Goal: Check status: Check status

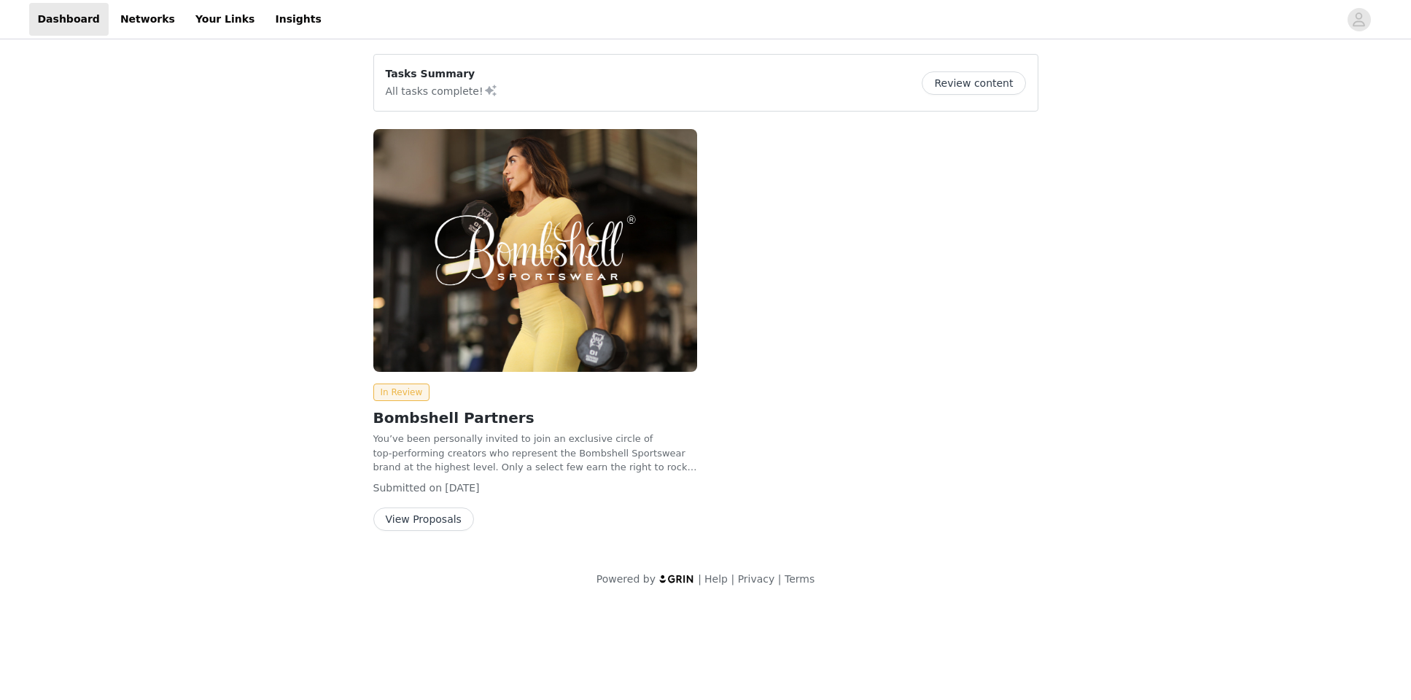
click at [410, 525] on button "View Proposals" at bounding box center [423, 518] width 101 height 23
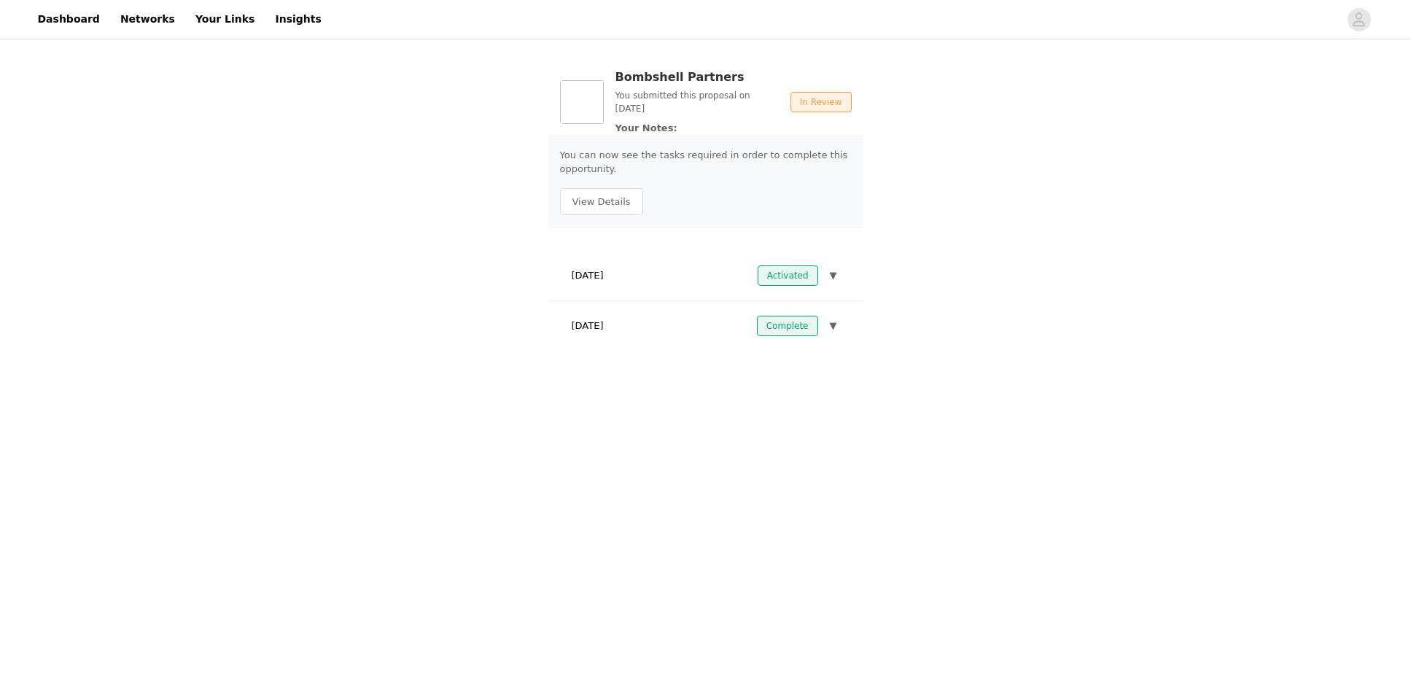
click at [621, 287] on div "August 15, 2025 Activated ▼" at bounding box center [706, 276] width 292 height 32
click at [836, 275] on span "▼" at bounding box center [833, 275] width 7 height 15
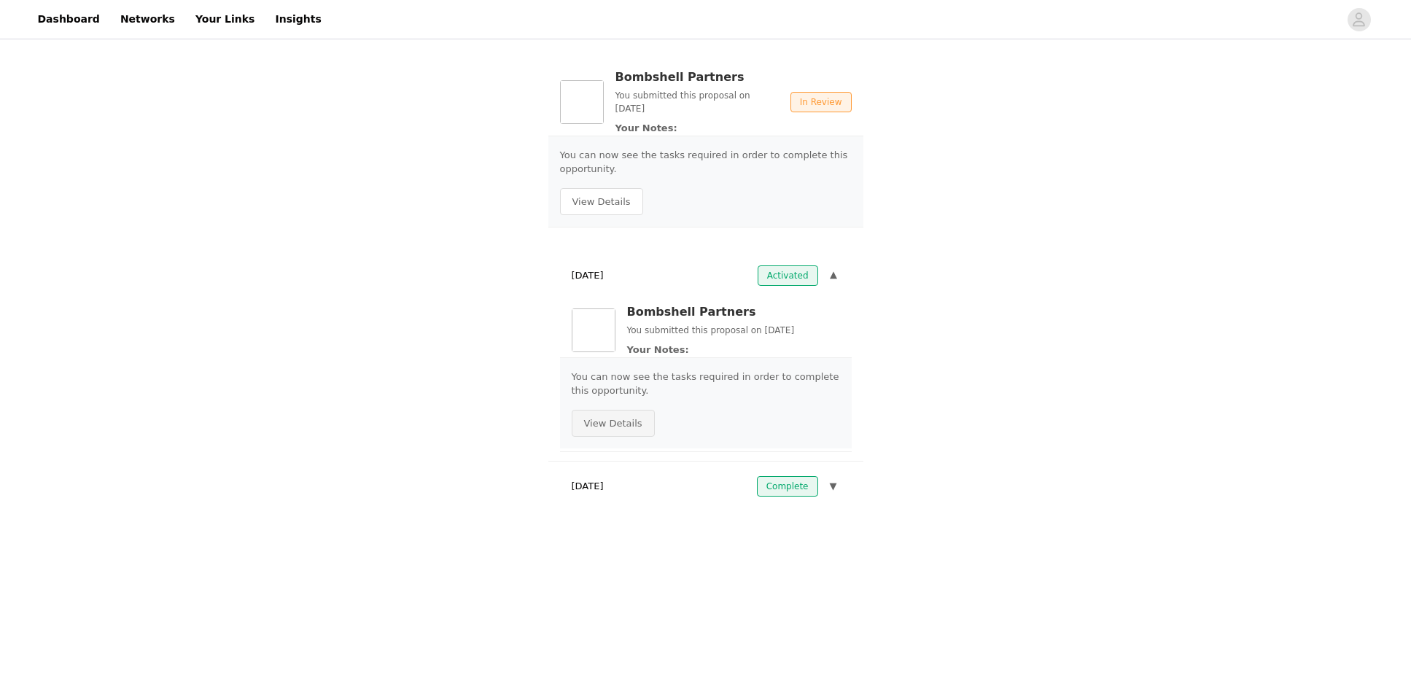
click at [617, 413] on button "View Details" at bounding box center [612, 424] width 83 height 28
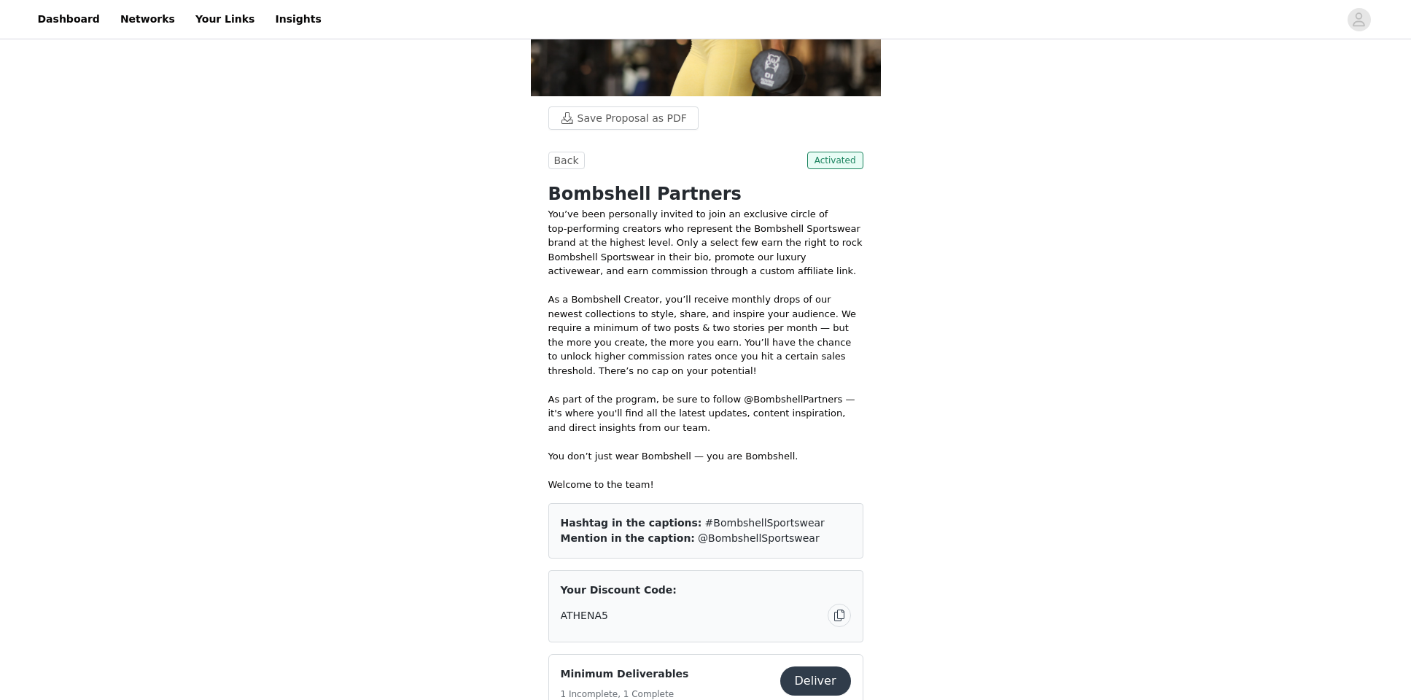
scroll to position [77, 0]
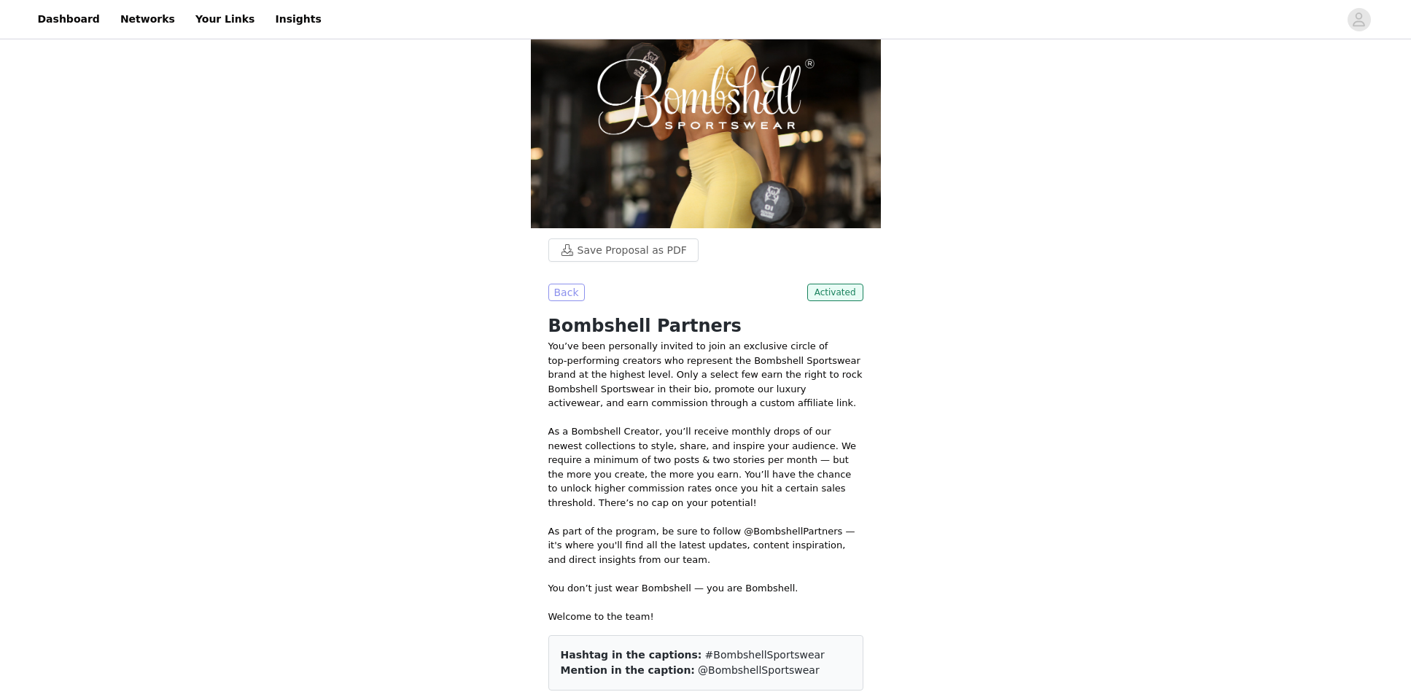
click at [575, 289] on button "Back" at bounding box center [566, 292] width 36 height 17
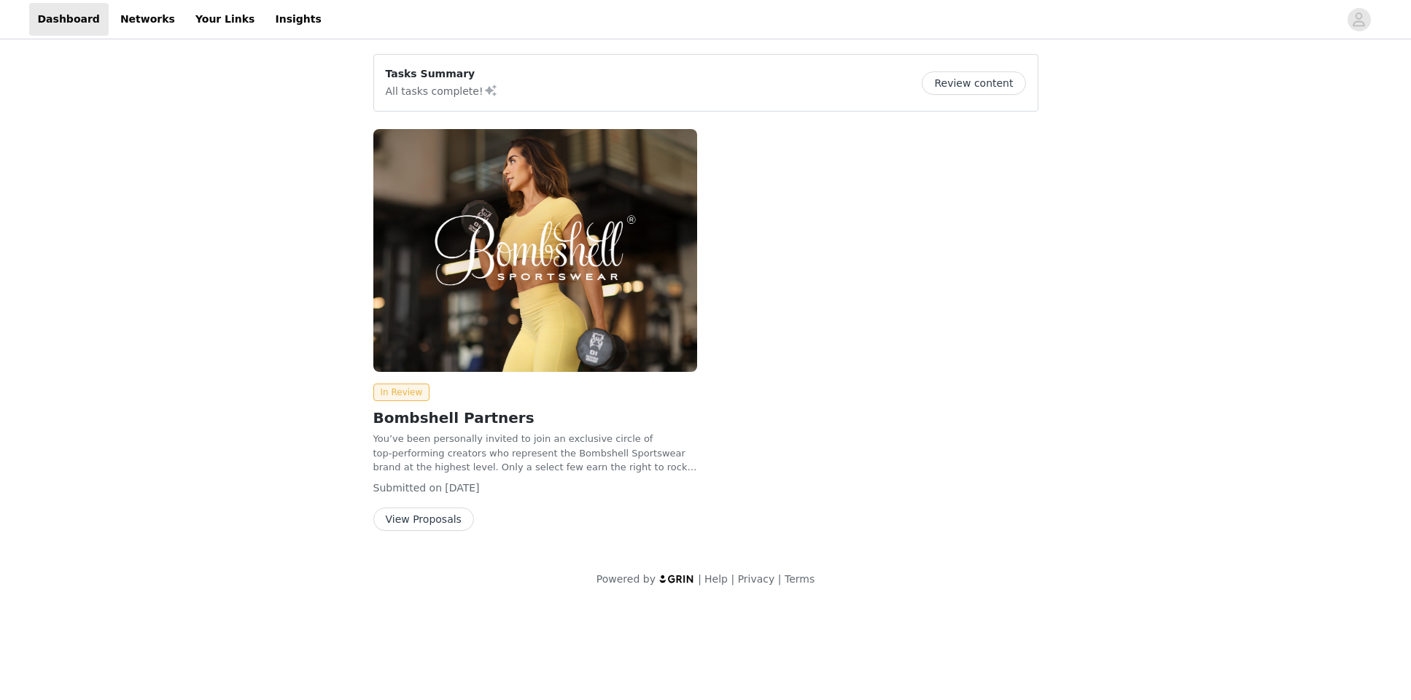
click at [456, 516] on button "View Proposals" at bounding box center [423, 518] width 101 height 23
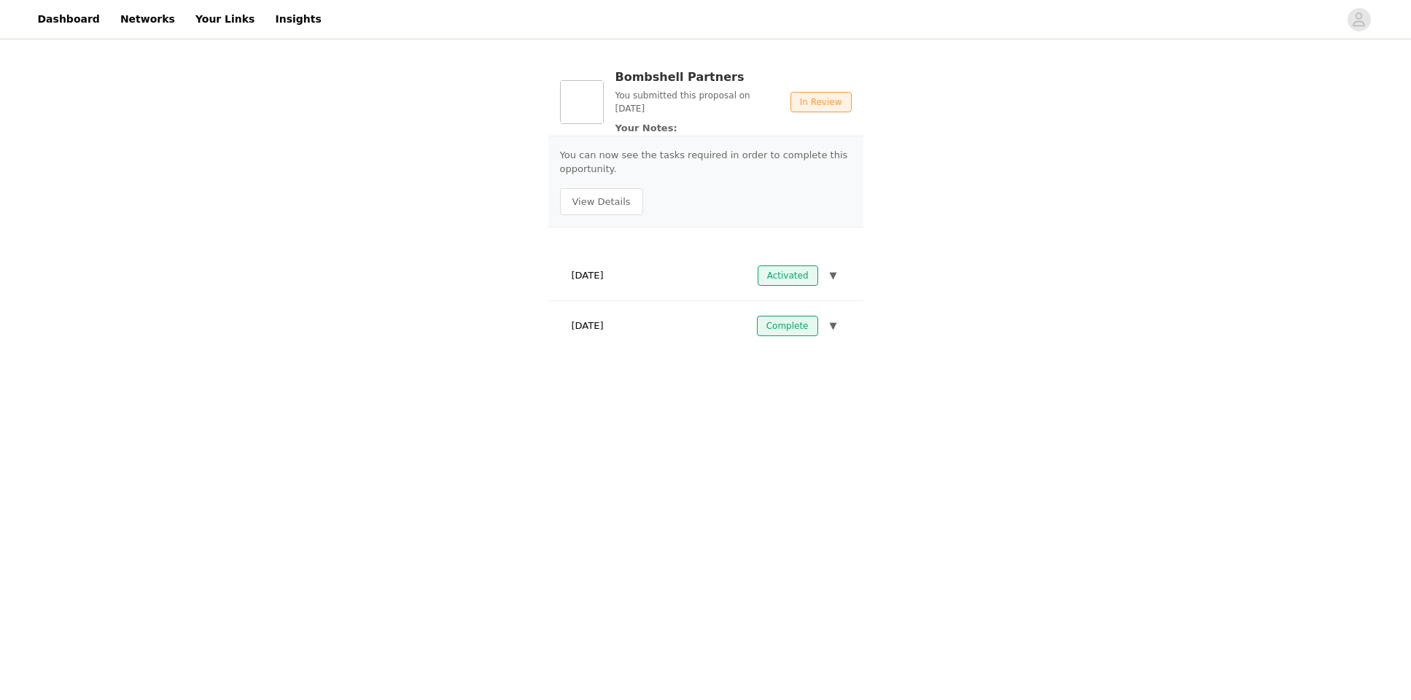
click at [641, 328] on div "August 27, 2025 Complete ▼" at bounding box center [706, 326] width 292 height 32
click at [838, 322] on button "▼" at bounding box center [833, 326] width 13 height 20
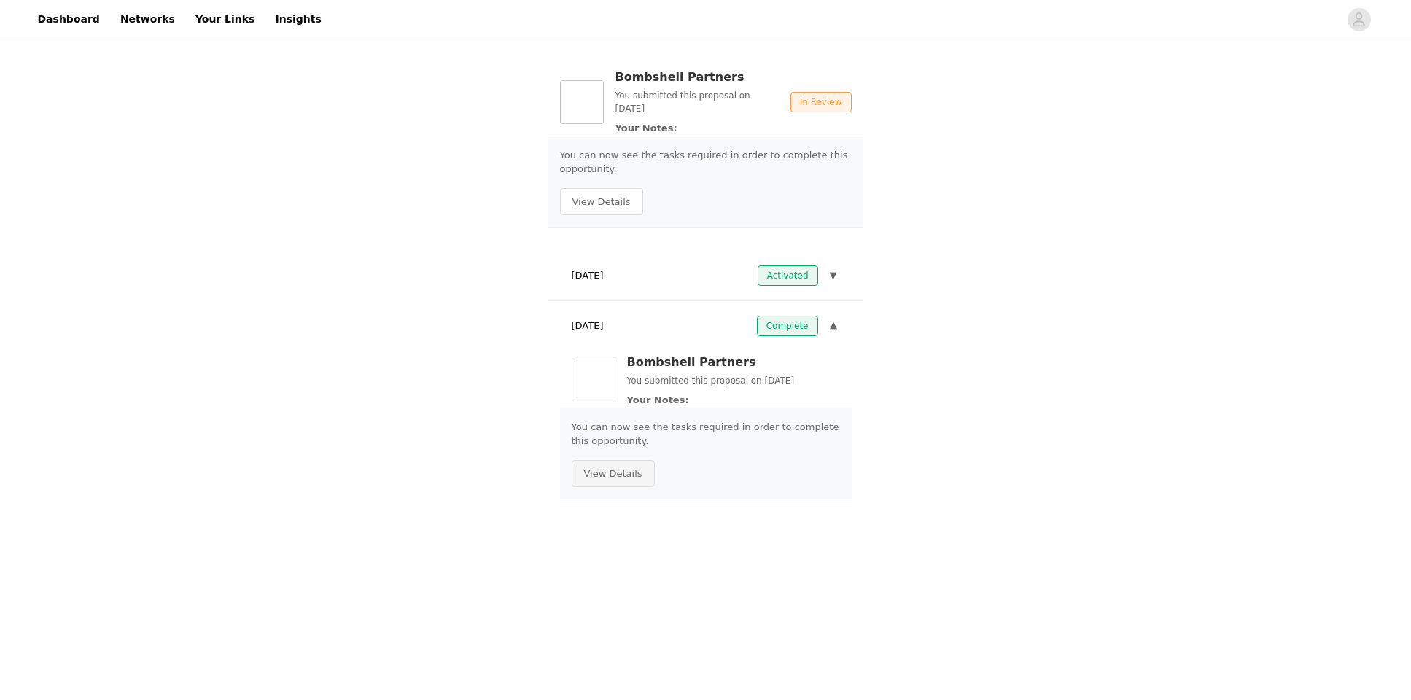
click at [616, 472] on button "View Details" at bounding box center [612, 474] width 83 height 28
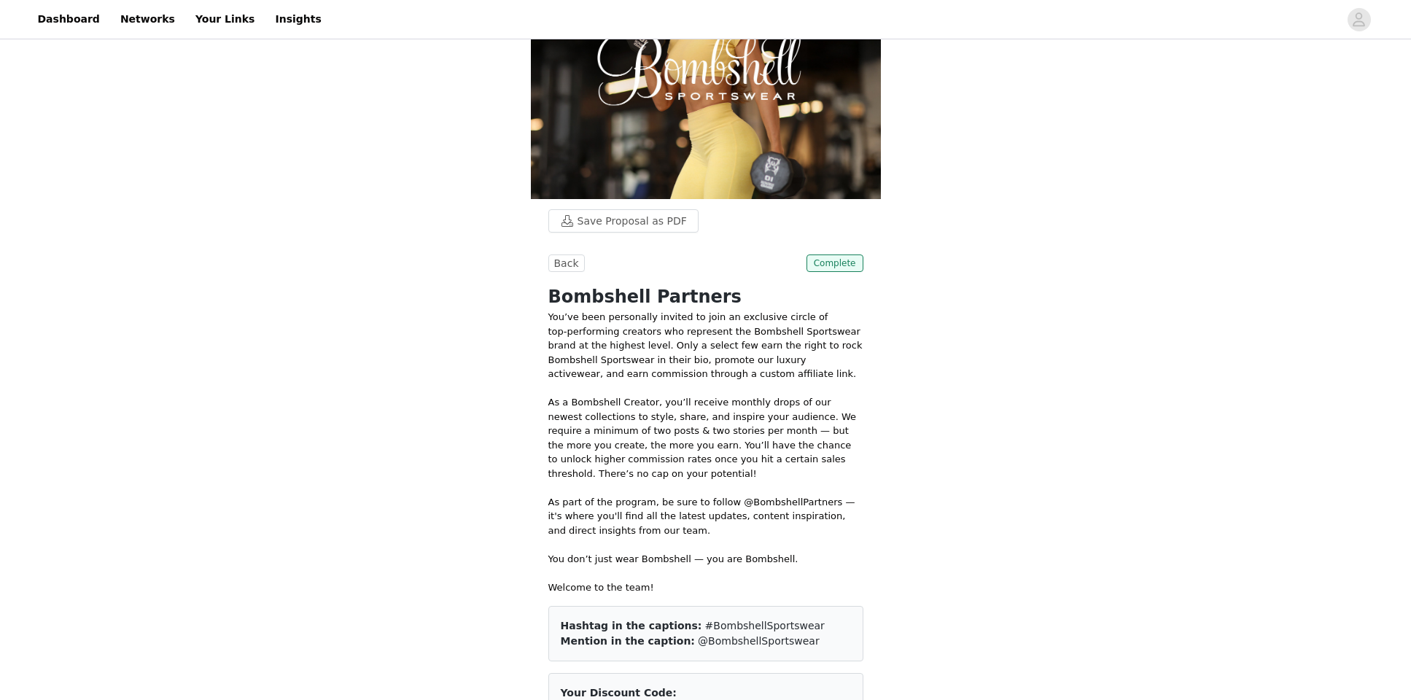
scroll to position [179, 0]
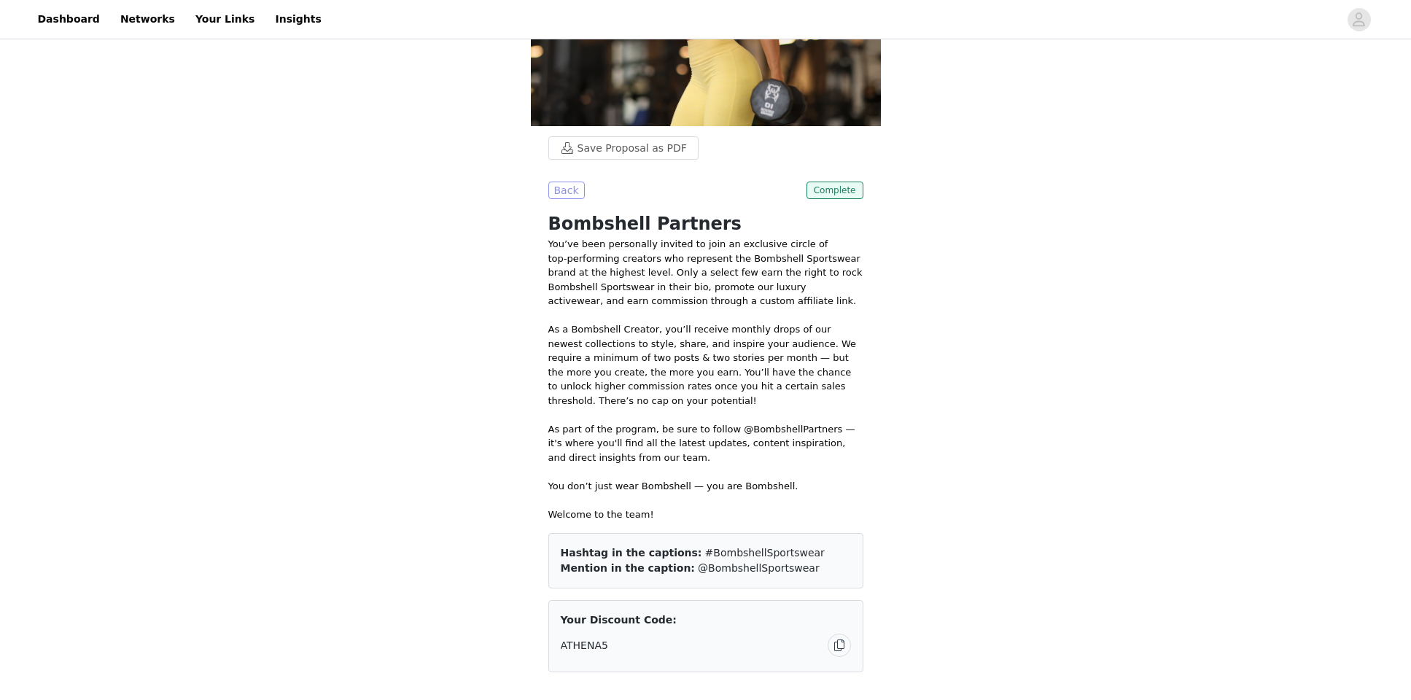
click at [575, 194] on button "Back" at bounding box center [566, 190] width 36 height 17
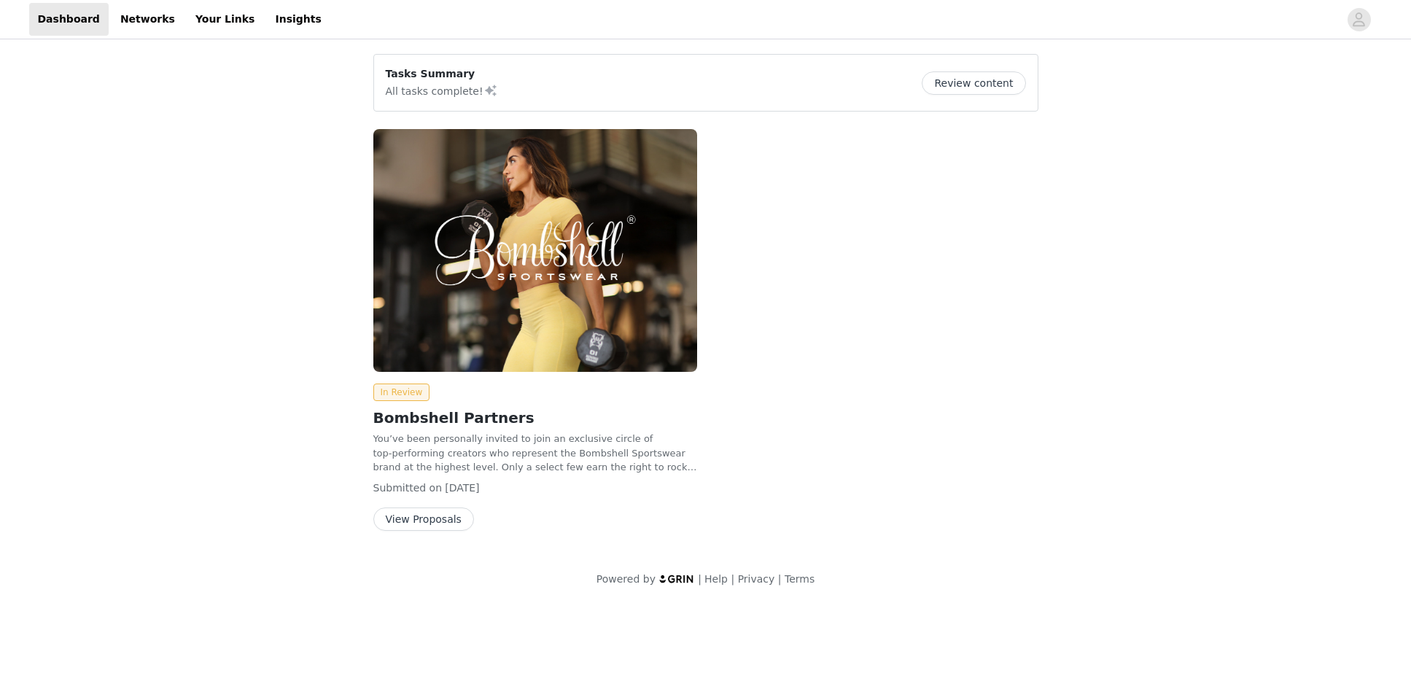
click at [438, 511] on button "View Proposals" at bounding box center [423, 518] width 101 height 23
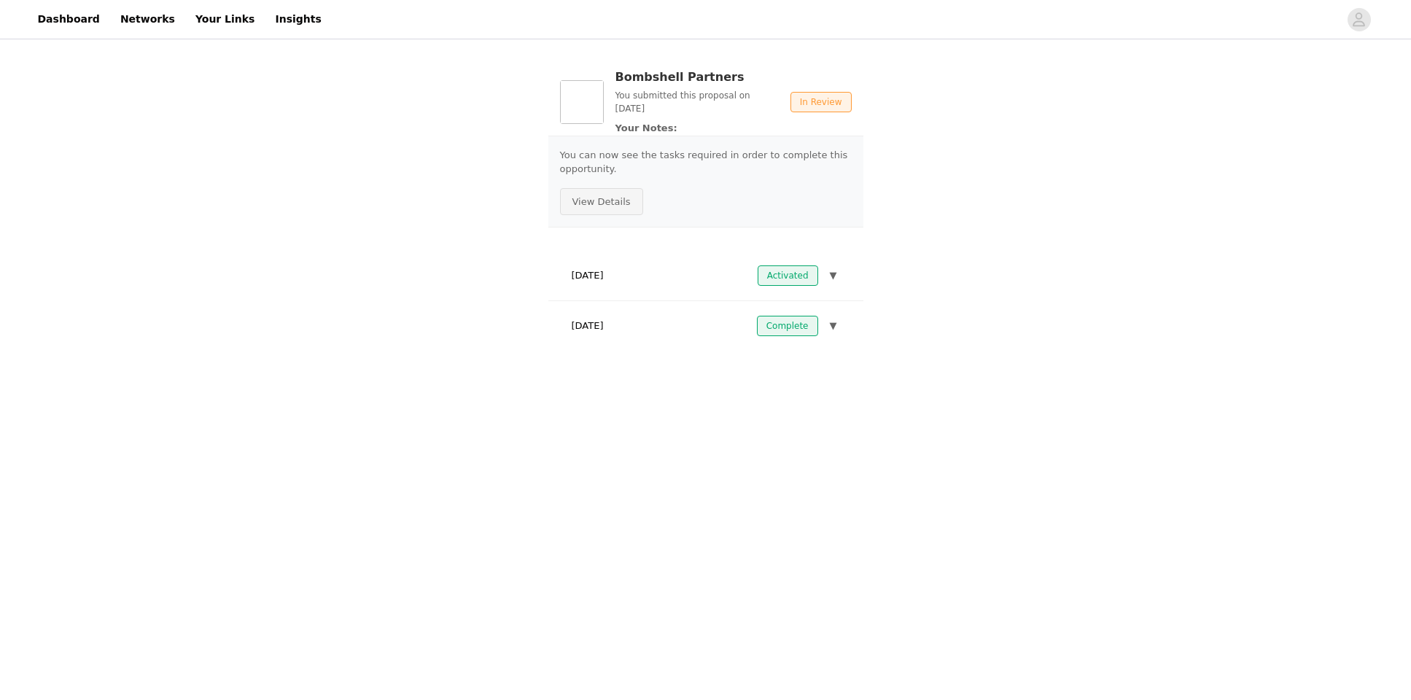
click at [607, 206] on button "View Details" at bounding box center [601, 202] width 83 height 28
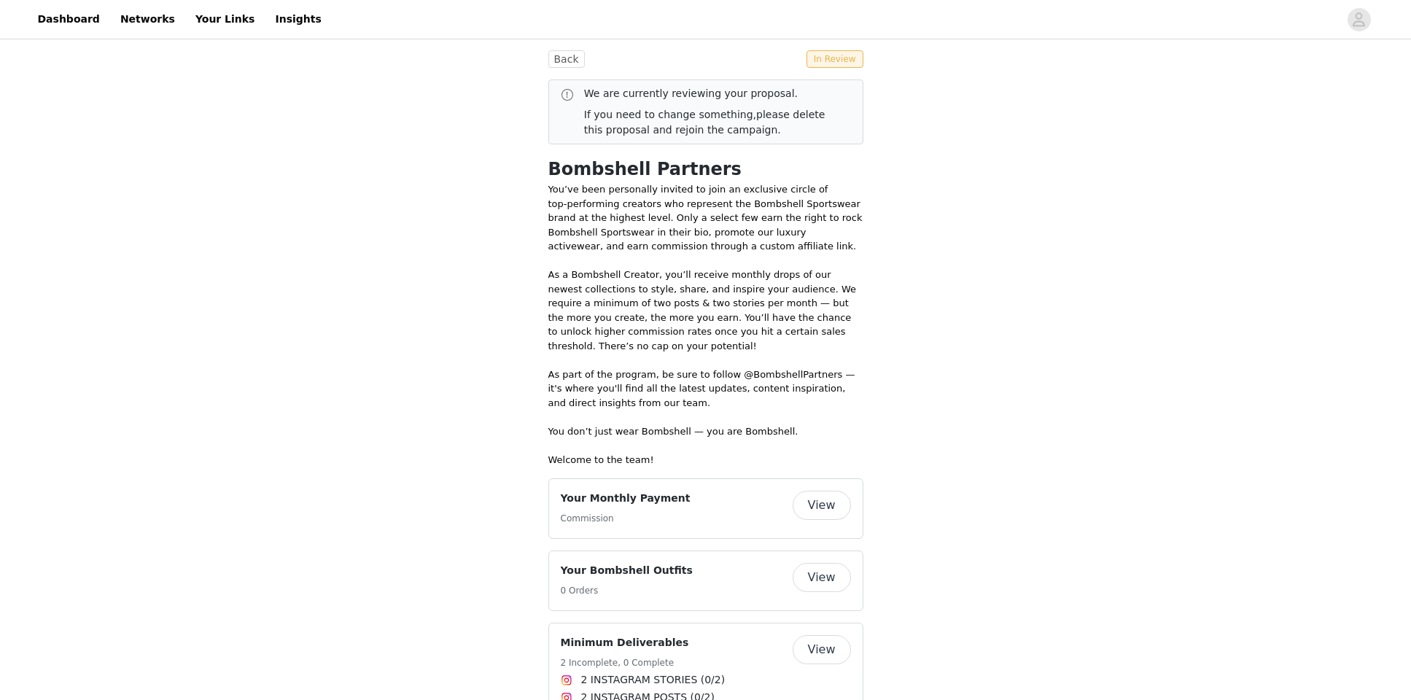
scroll to position [485, 0]
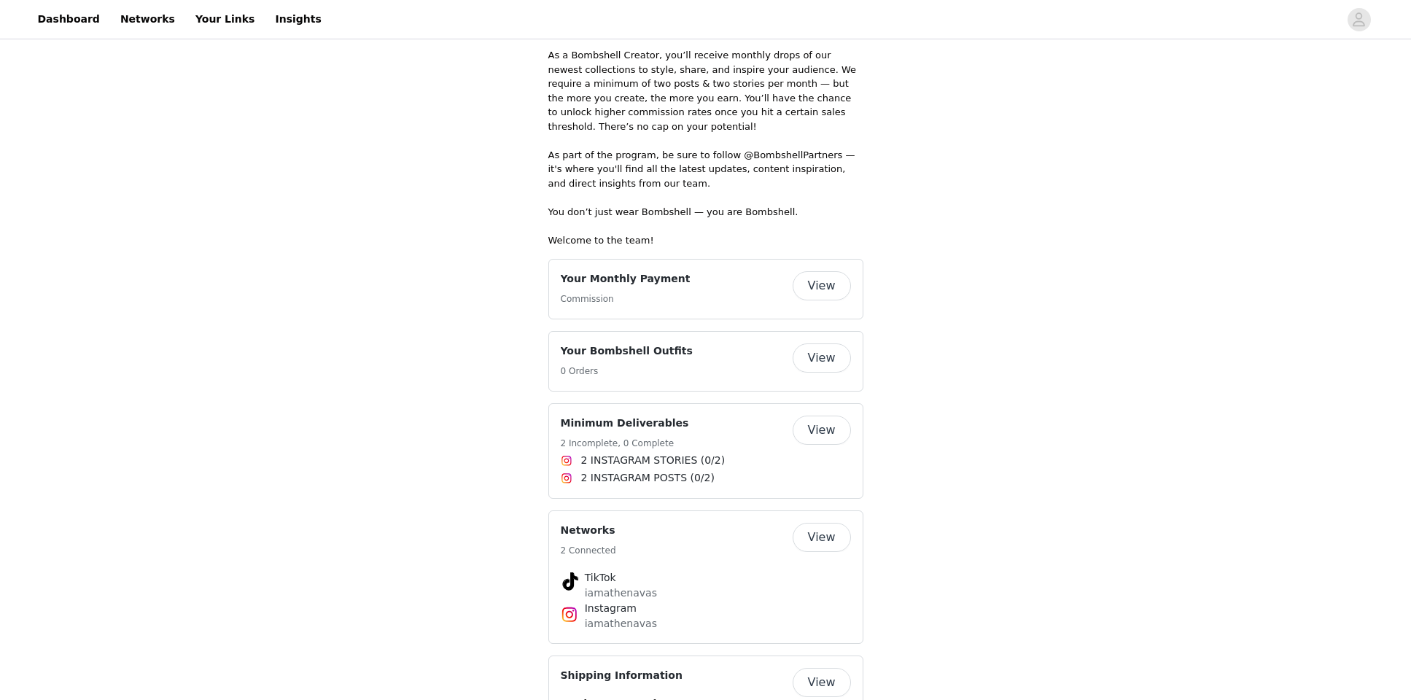
click at [826, 353] on button "View" at bounding box center [821, 357] width 58 height 29
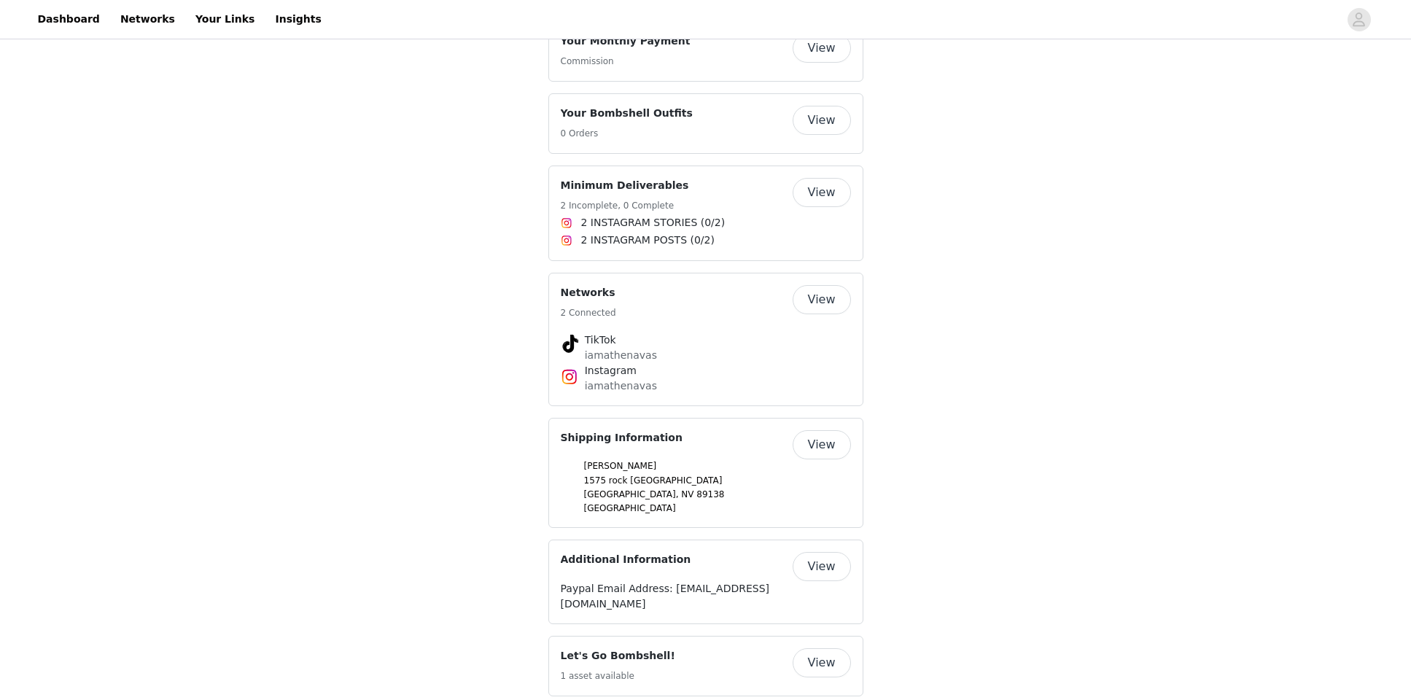
scroll to position [728, 0]
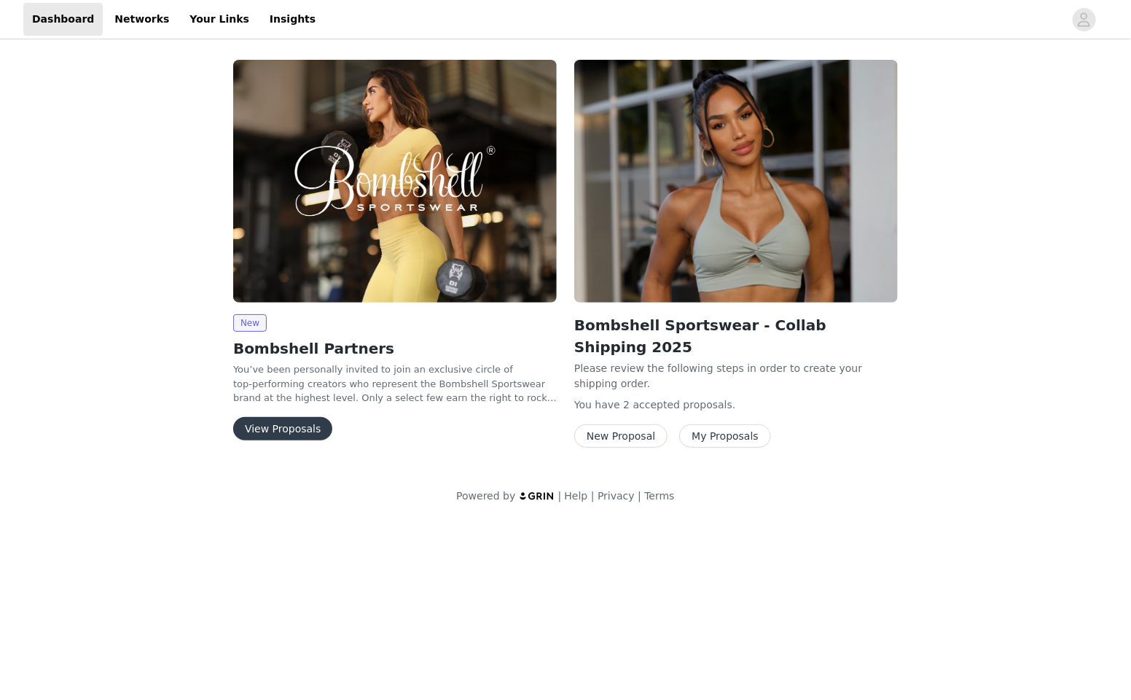
click at [281, 425] on button "View Proposals" at bounding box center [282, 428] width 99 height 23
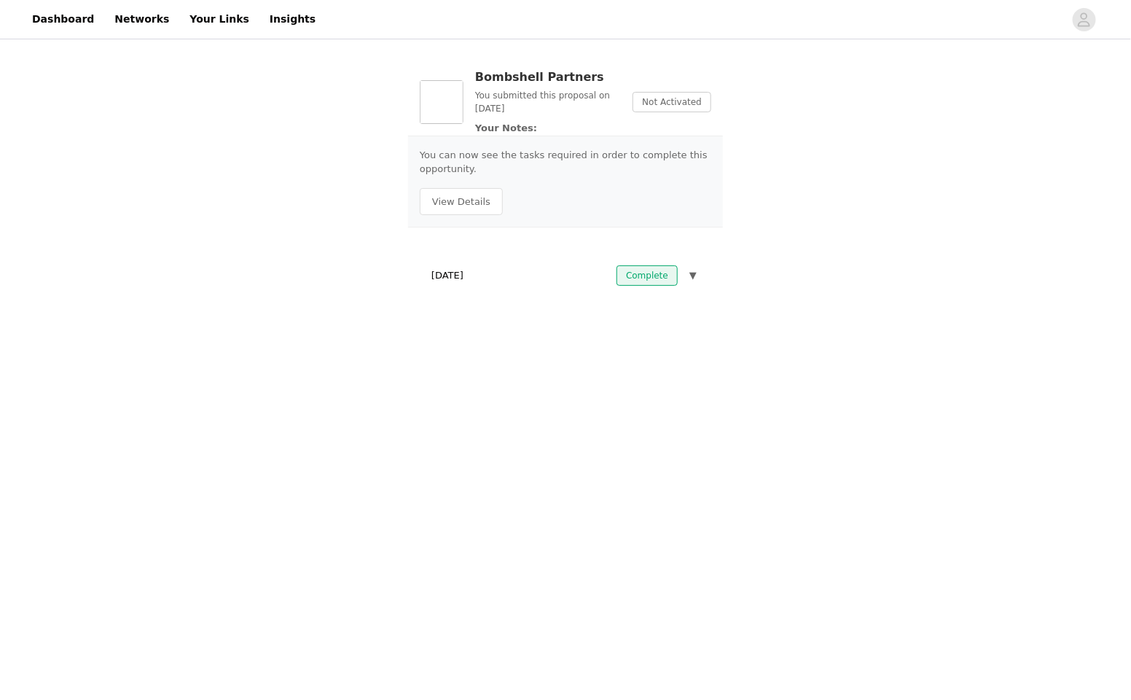
click at [693, 276] on span "▼" at bounding box center [693, 275] width 7 height 15
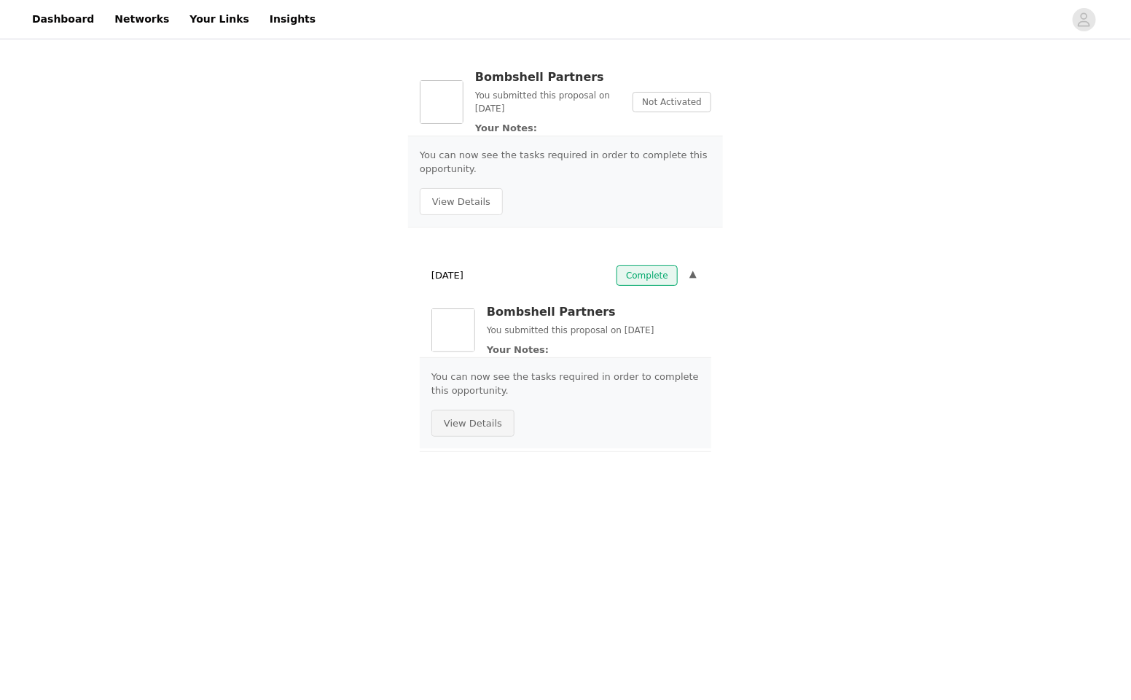
click at [472, 415] on button "View Details" at bounding box center [473, 424] width 83 height 28
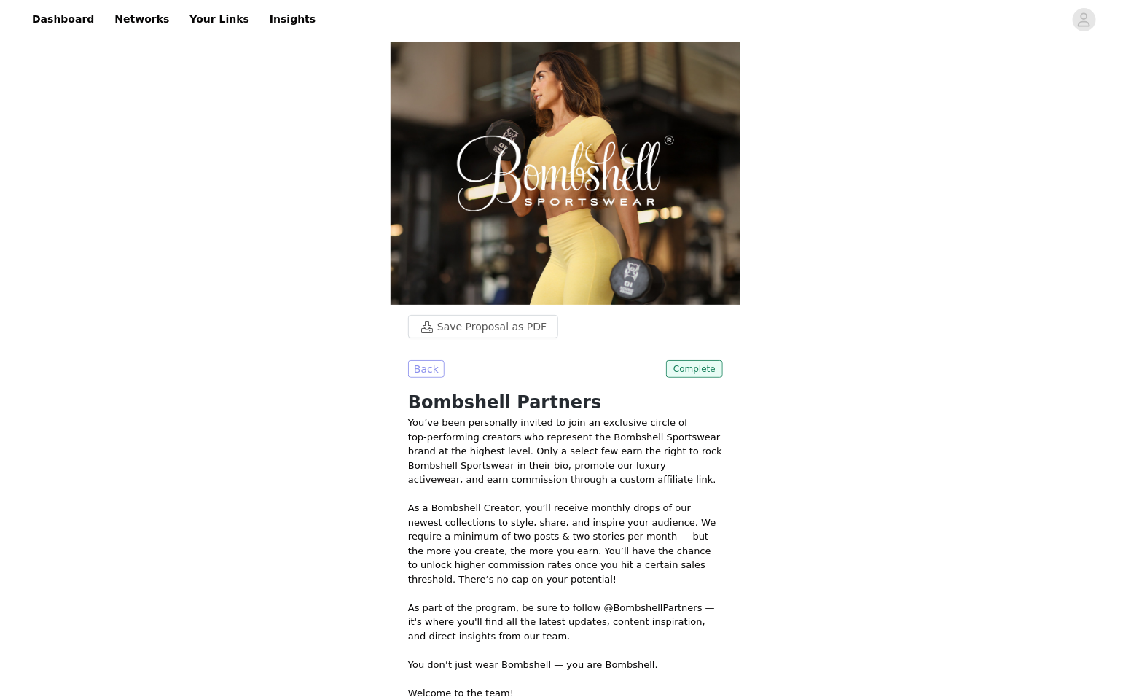
click at [424, 374] on button "Back" at bounding box center [426, 368] width 36 height 17
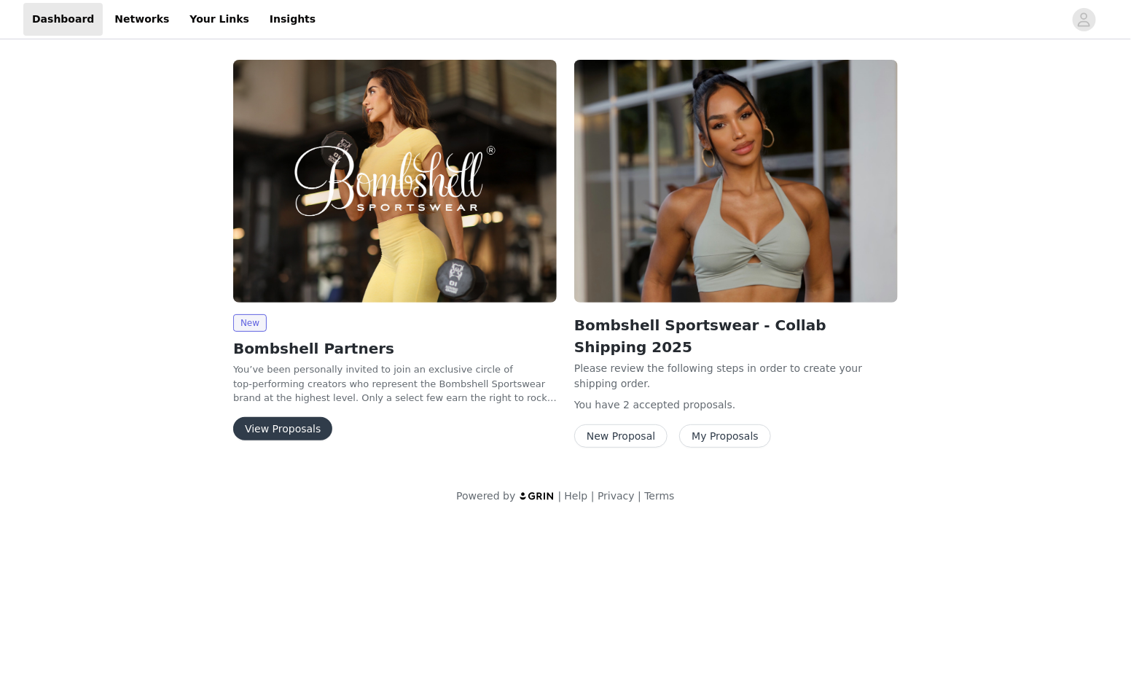
click at [742, 424] on button "My Proposals" at bounding box center [725, 435] width 92 height 23
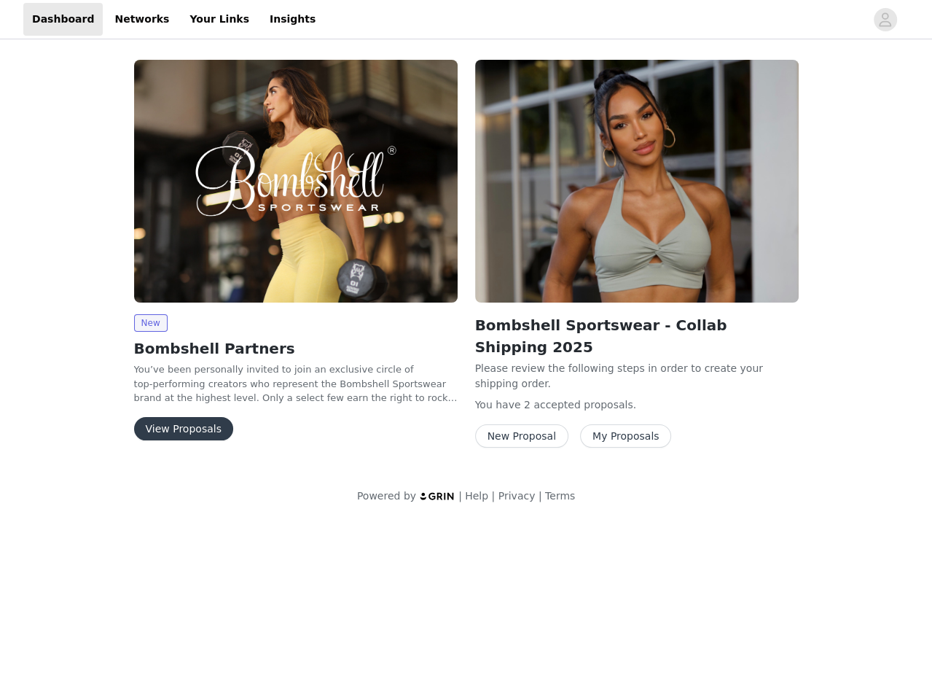
click at [606, 424] on button "My Proposals" at bounding box center [626, 435] width 92 height 23
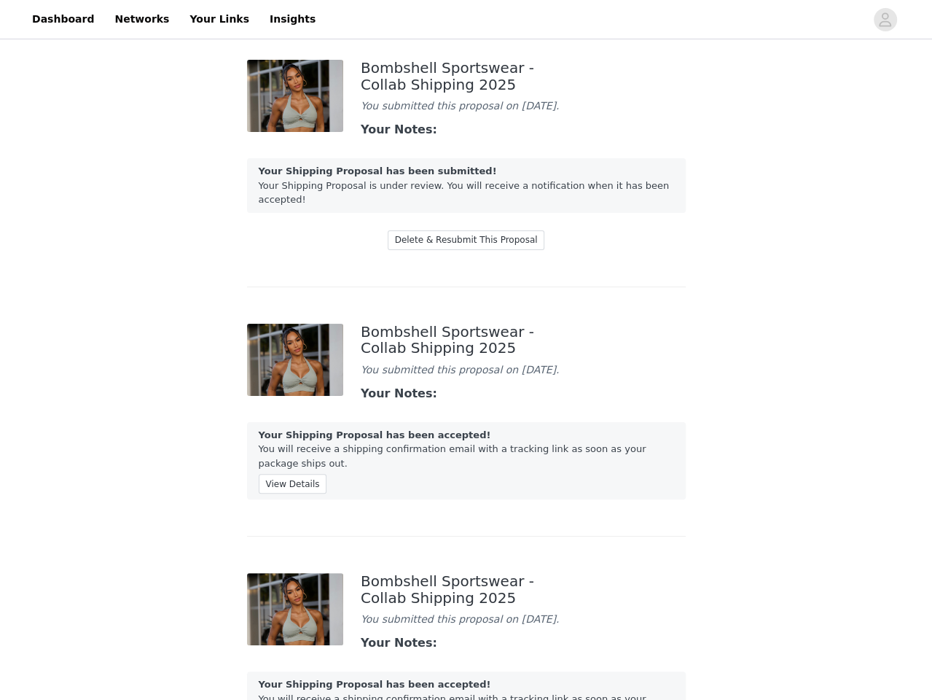
click at [327, 104] on img at bounding box center [295, 96] width 97 height 72
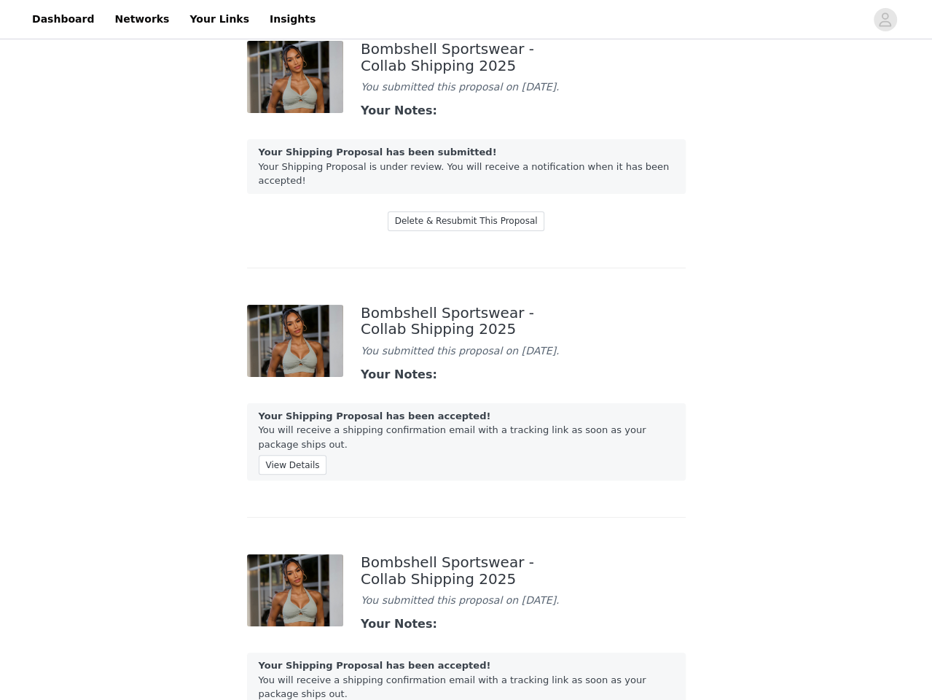
scroll to position [23, 0]
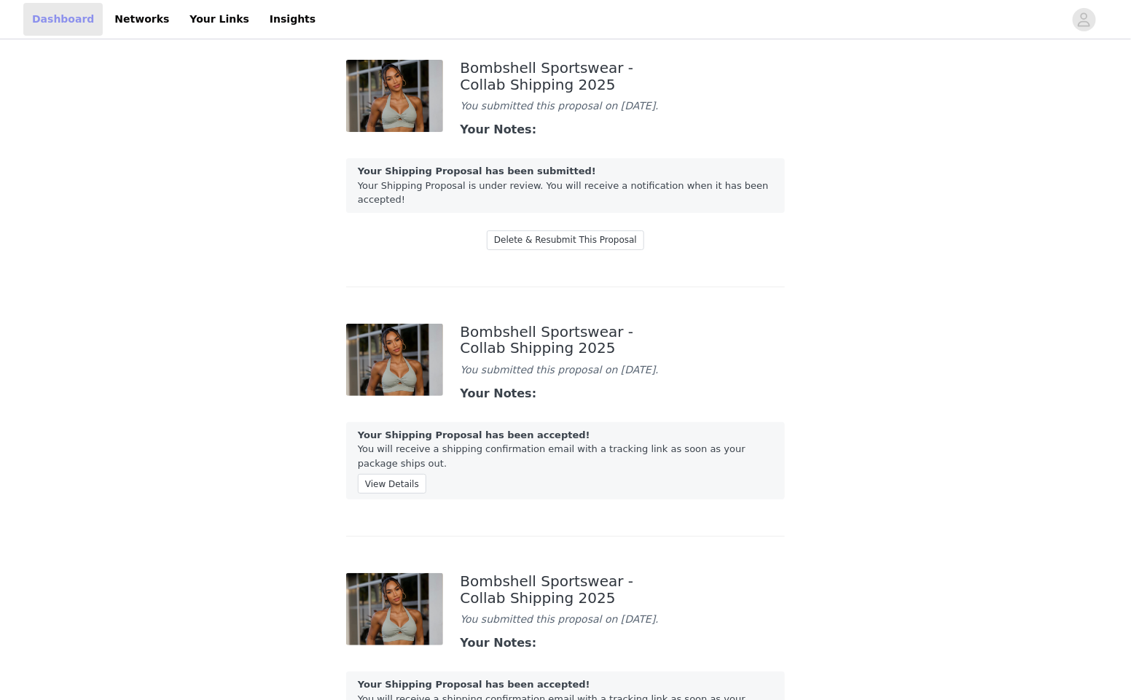
click at [80, 22] on link "Dashboard" at bounding box center [62, 19] width 79 height 33
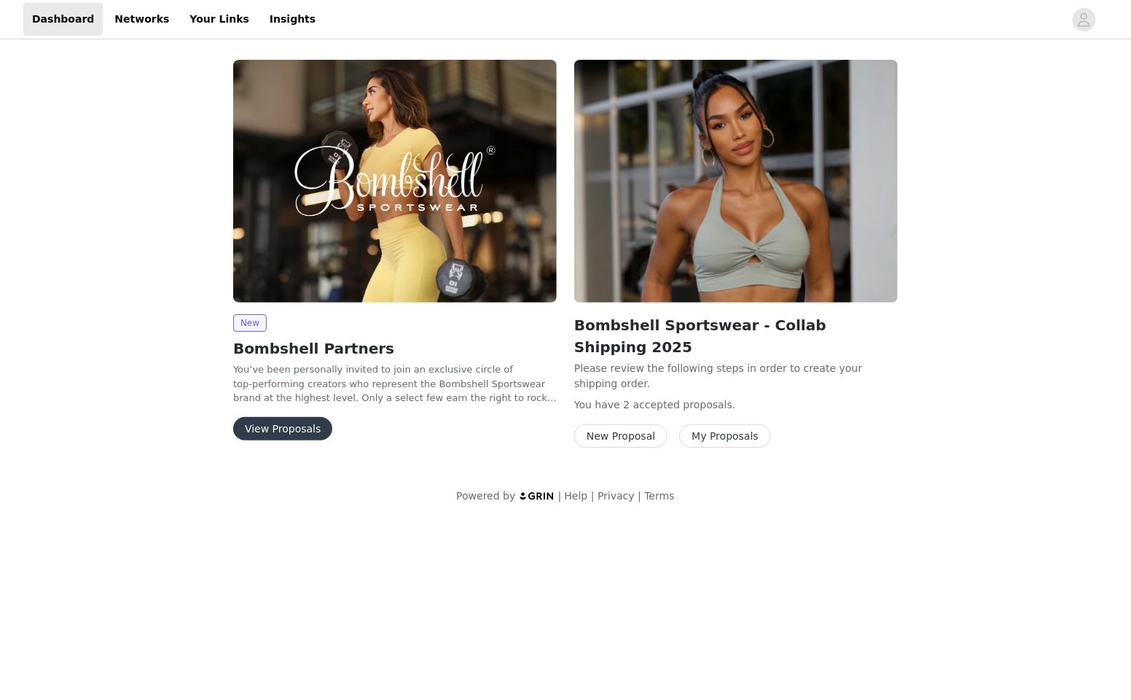
click at [721, 424] on button "My Proposals" at bounding box center [725, 435] width 92 height 23
